Goal: Task Accomplishment & Management: Manage account settings

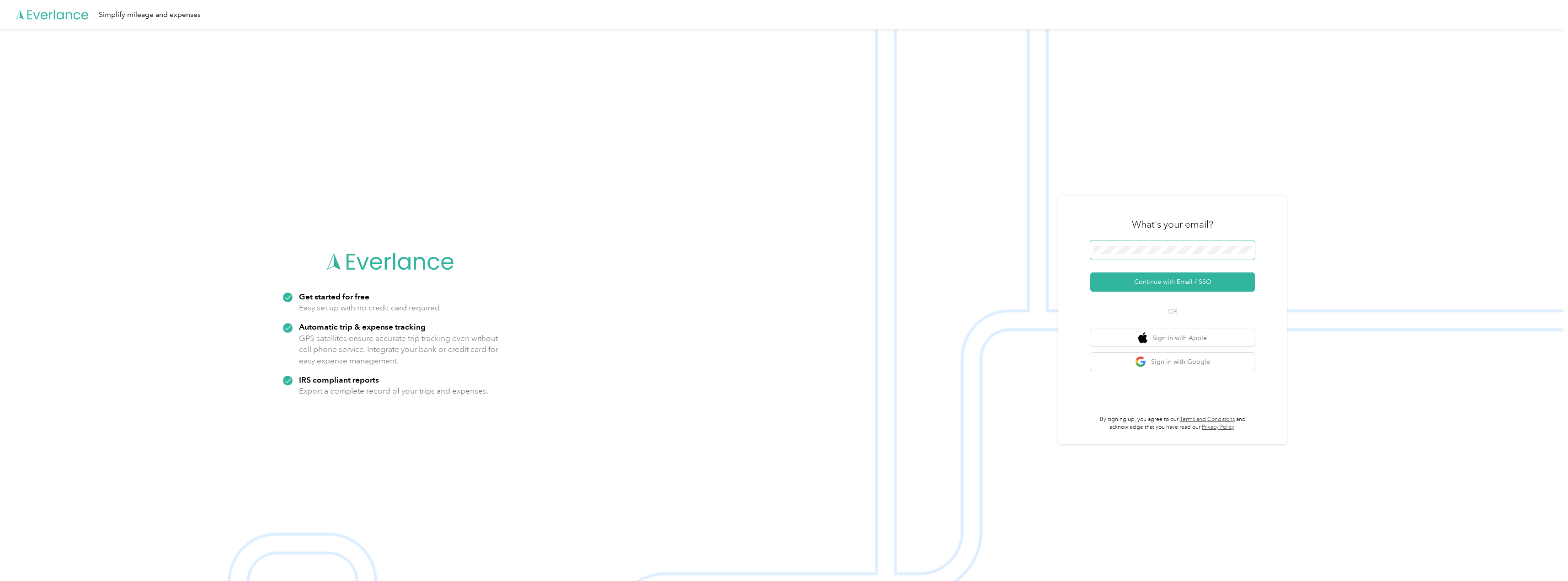
click at [1158, 254] on span at bounding box center [1172, 250] width 165 height 19
click at [1158, 242] on span at bounding box center [1172, 250] width 165 height 19
click at [1153, 244] on span at bounding box center [1172, 250] width 165 height 19
click at [1142, 254] on span at bounding box center [1172, 250] width 165 height 19
click at [1147, 278] on button "Continue with Email / SSO" at bounding box center [1172, 283] width 165 height 19
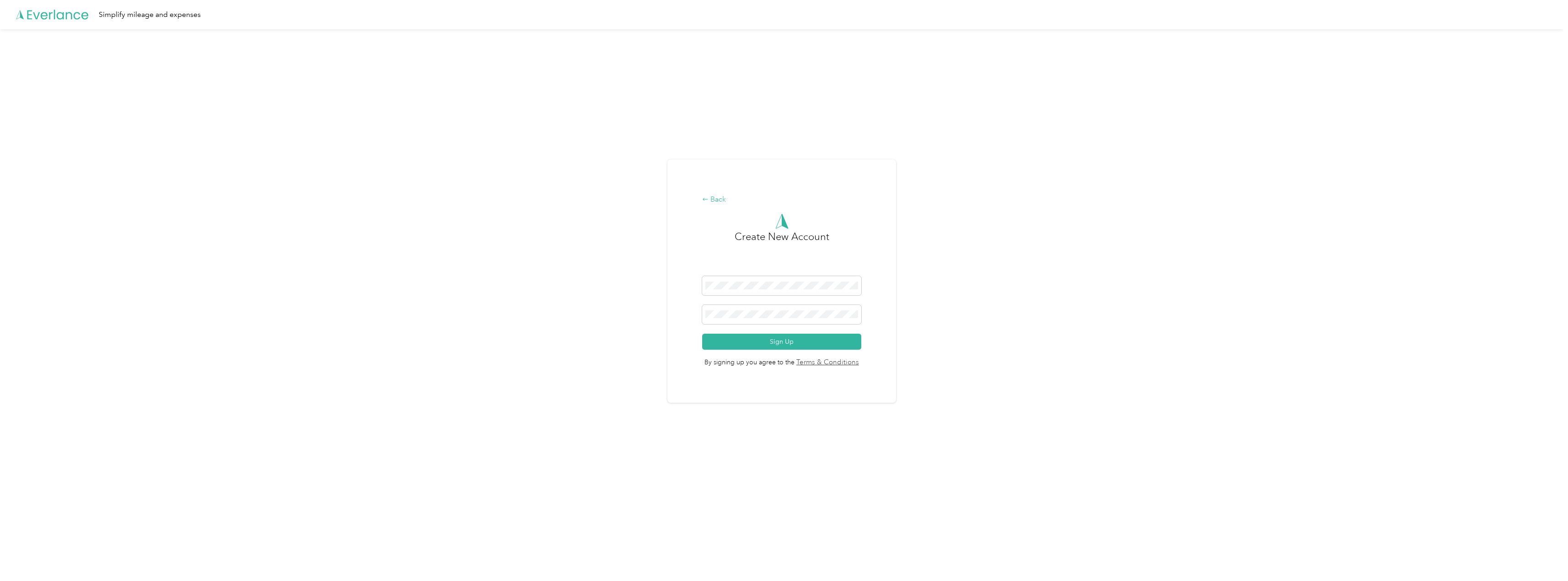
click at [721, 203] on div "Back" at bounding box center [781, 200] width 159 height 11
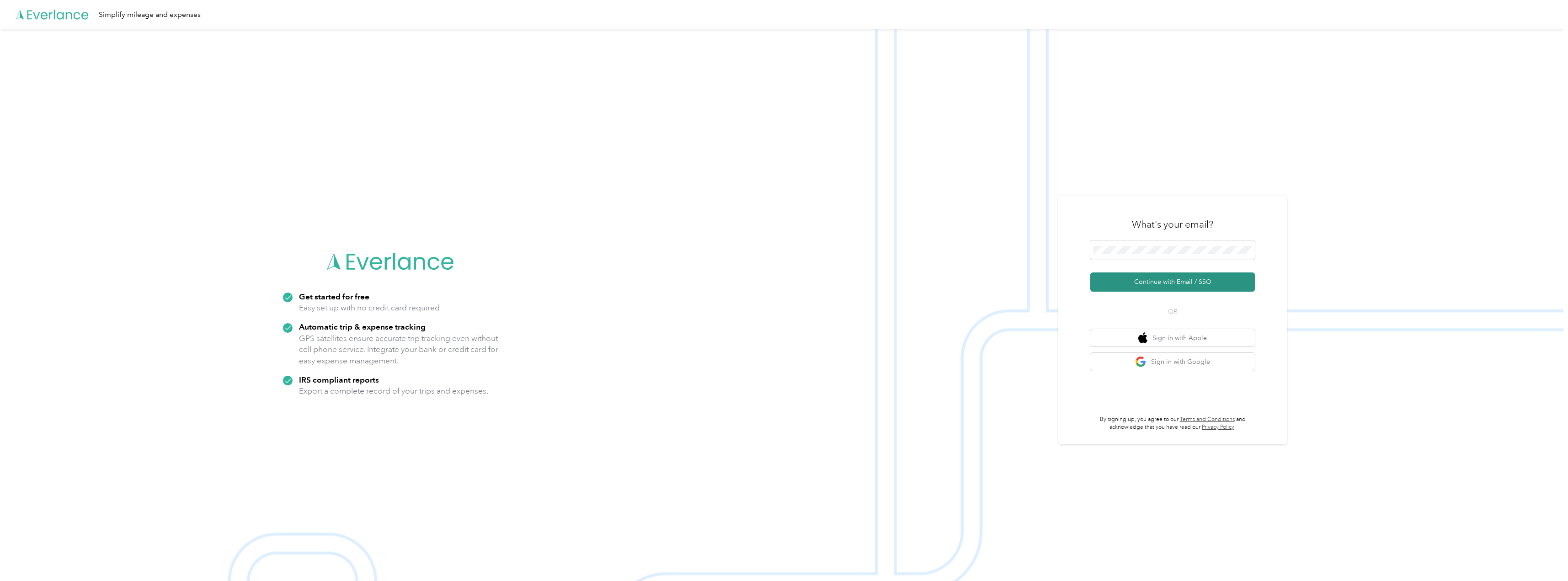
click at [1201, 284] on button "Continue with Email / SSO" at bounding box center [1172, 283] width 165 height 19
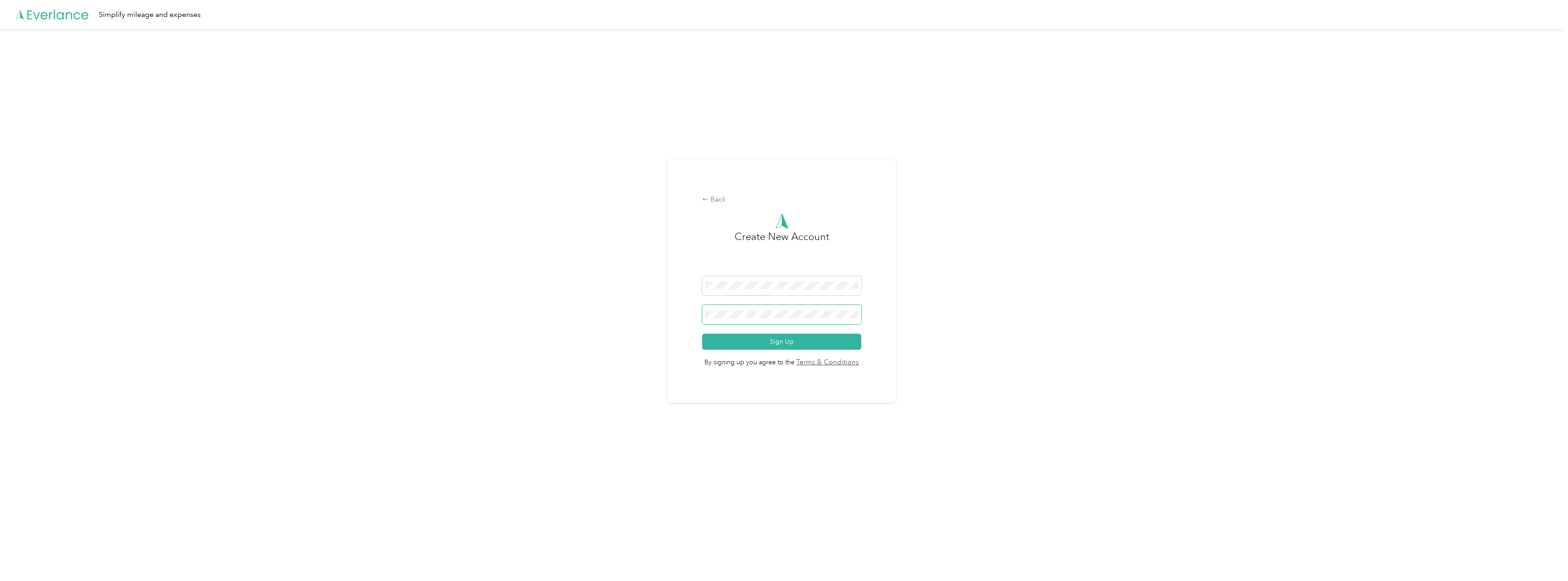
click at [702, 334] on button "Sign Up" at bounding box center [781, 342] width 159 height 16
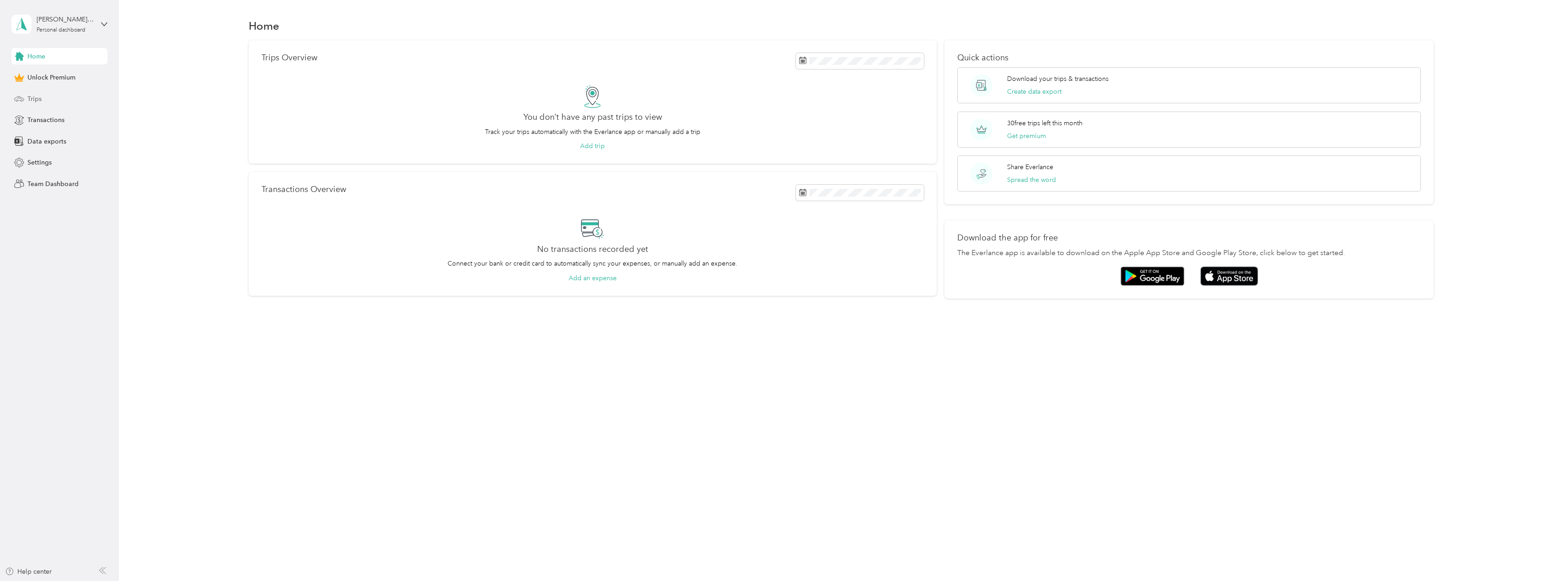
click at [33, 95] on span "Trips" at bounding box center [34, 99] width 14 height 10
click at [103, 25] on icon at bounding box center [104, 24] width 5 height 4
drag, startPoint x: 187, startPoint y: 17, endPoint x: 164, endPoint y: 23, distance: 23.8
click at [187, 17] on div "Home" at bounding box center [841, 26] width 1422 height 19
click at [43, 187] on span "Team Dashboard" at bounding box center [53, 184] width 51 height 10
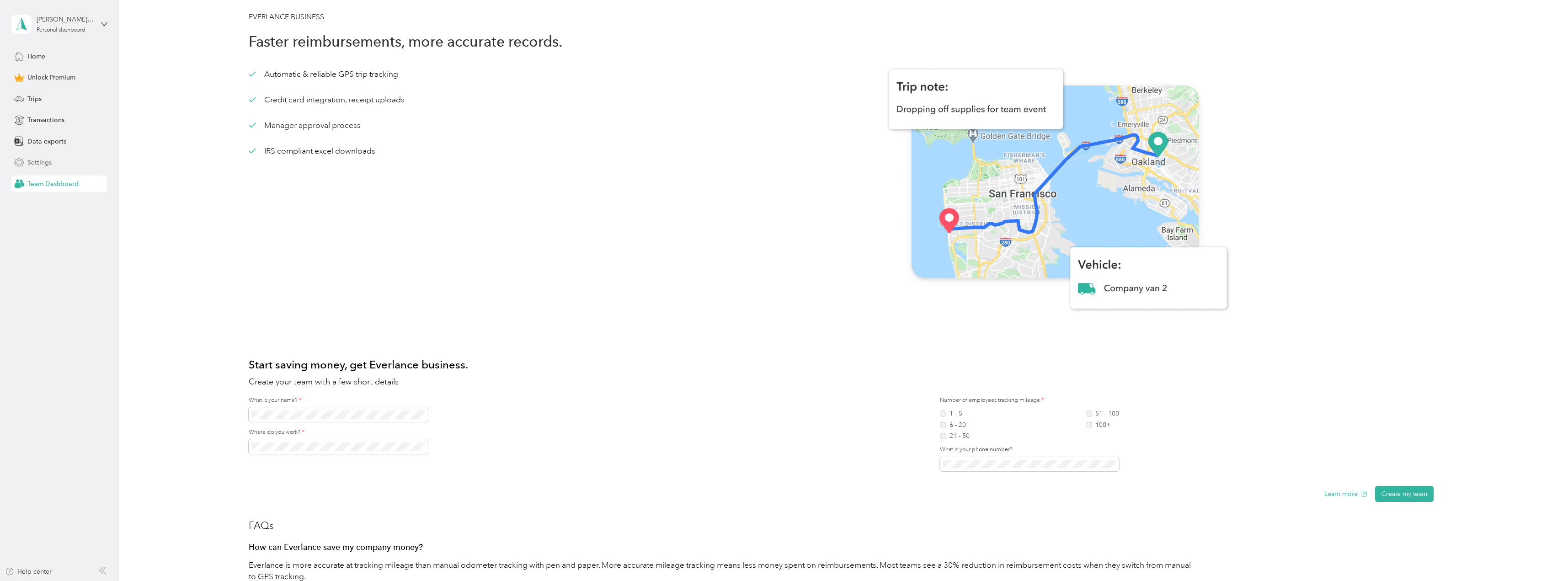
click at [44, 164] on span "Settings" at bounding box center [40, 162] width 25 height 10
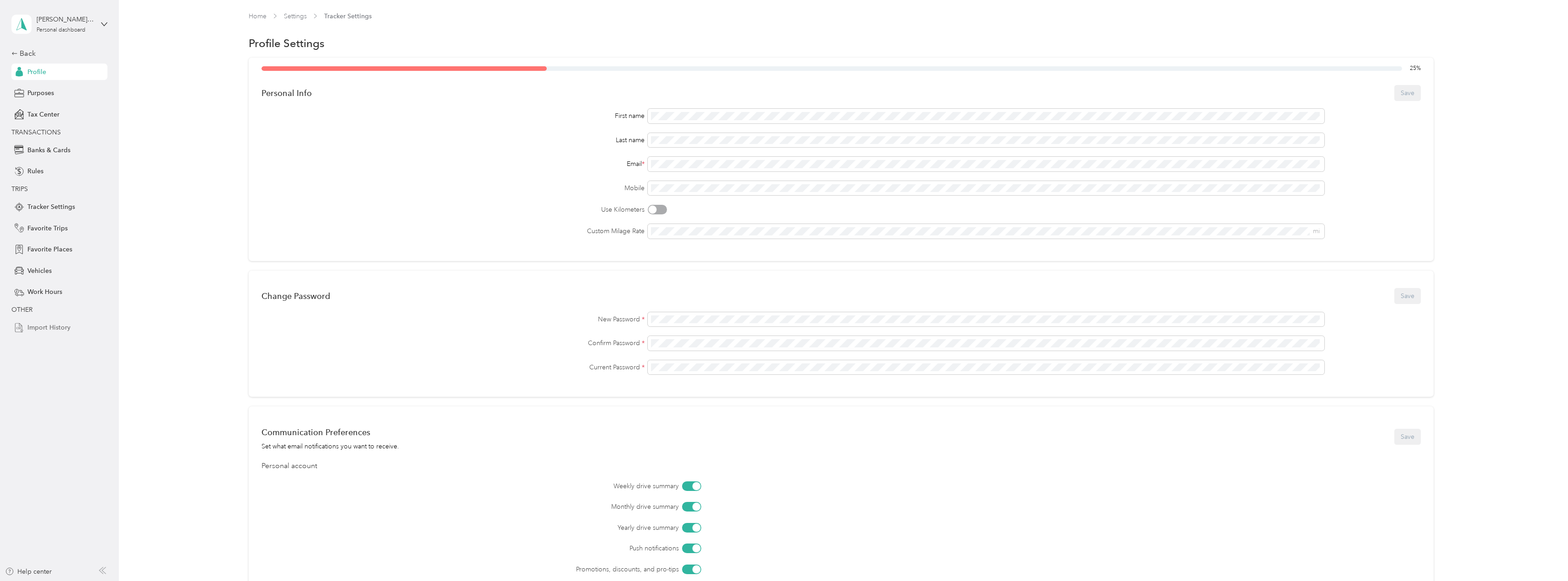
click at [33, 328] on span "Import History" at bounding box center [48, 327] width 43 height 10
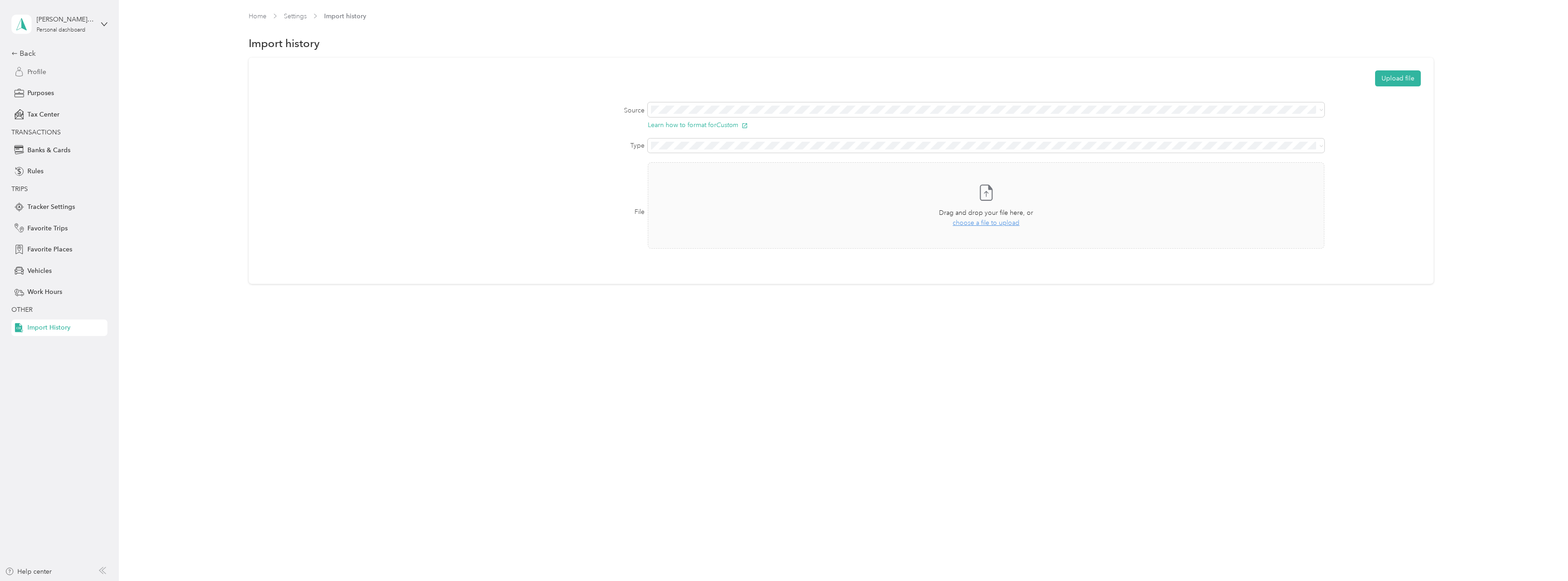
click at [44, 75] on span "Profile" at bounding box center [36, 71] width 18 height 10
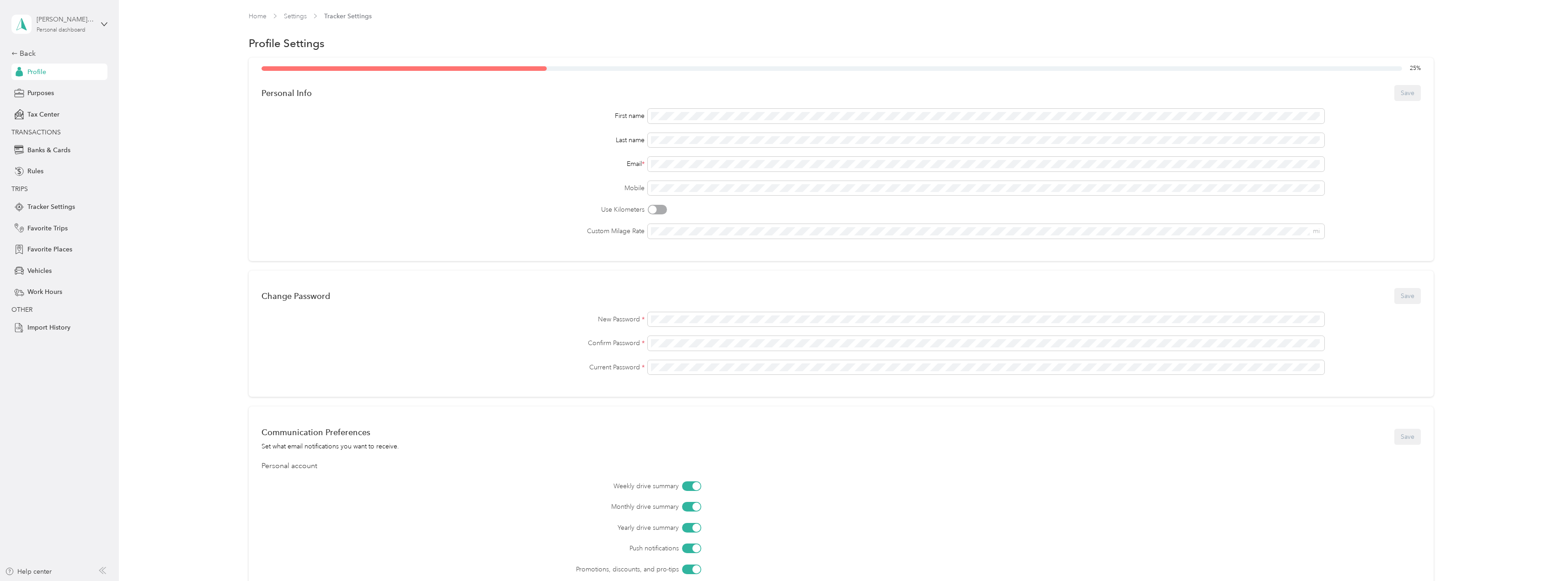
click at [43, 27] on div "Personal dashboard" at bounding box center [62, 30] width 49 height 5
click at [49, 74] on div "Log out" at bounding box center [37, 75] width 35 height 10
